Goal: Check status: Check status

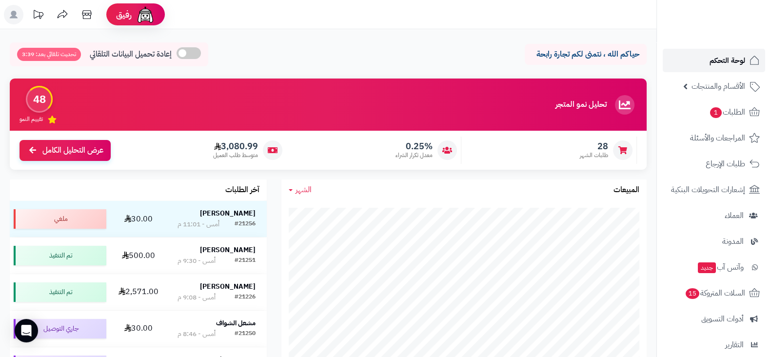
click at [727, 61] on span "لوحة التحكم" at bounding box center [728, 61] width 36 height 14
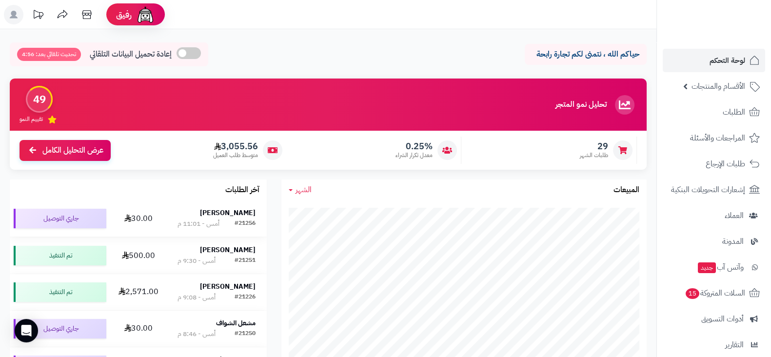
click at [237, 213] on strong "[PERSON_NAME]" at bounding box center [228, 213] width 56 height 10
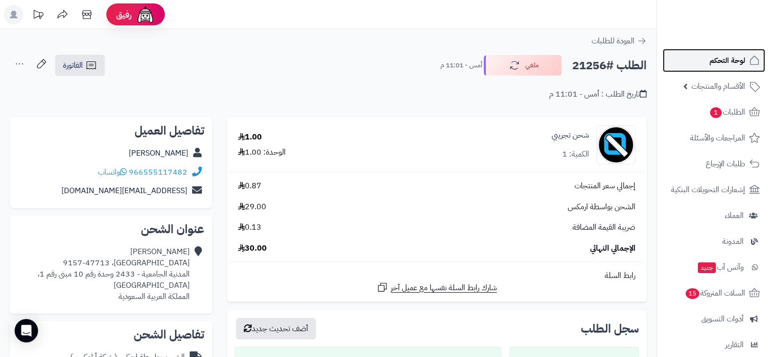
click at [735, 59] on span "لوحة التحكم" at bounding box center [728, 61] width 36 height 14
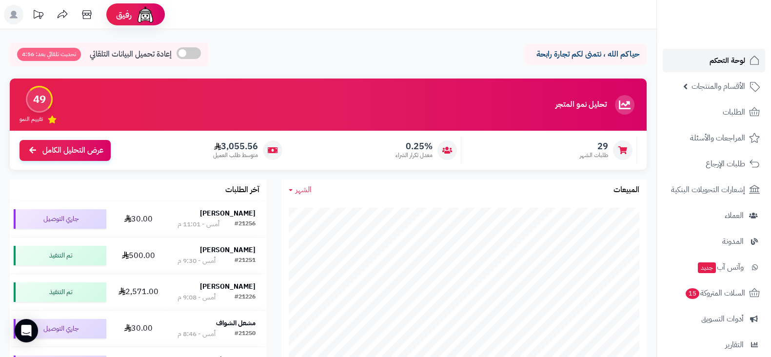
click at [680, 64] on link "لوحة التحكم" at bounding box center [714, 60] width 102 height 23
